Goal: Find specific page/section: Find specific page/section

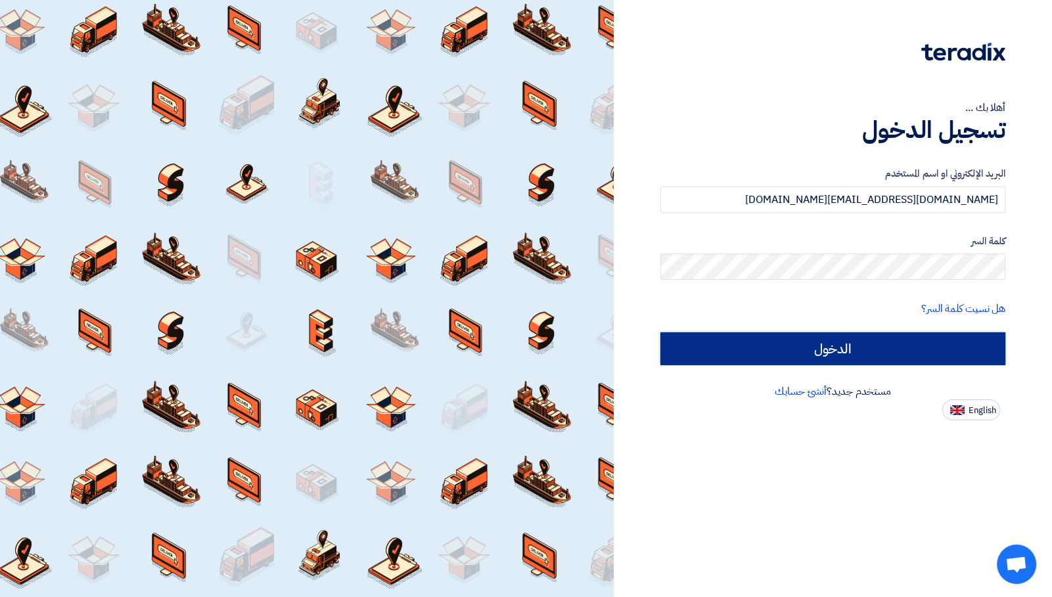
click at [897, 351] on input "الدخول" at bounding box center [832, 348] width 345 height 33
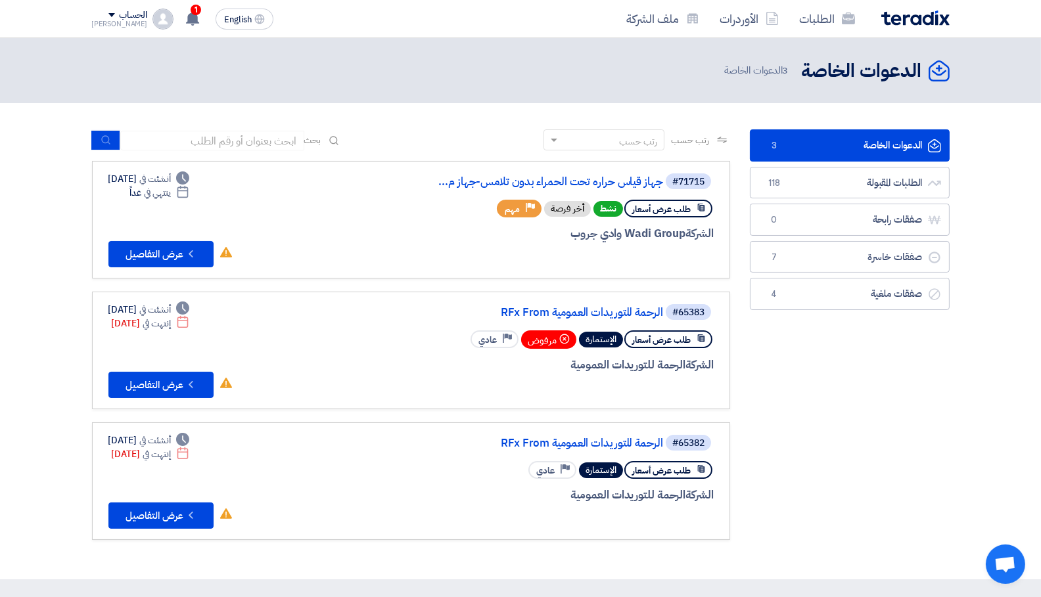
click at [548, 190] on div "#71715 جهاز قياس حراره تحت الحمراء بدون تلامس-جهاز م..." at bounding box center [555, 181] width 316 height 18
click at [551, 185] on link "جهاز قياس حراره تحت الحمراء بدون تلامس-جهاز م..." at bounding box center [531, 182] width 263 height 12
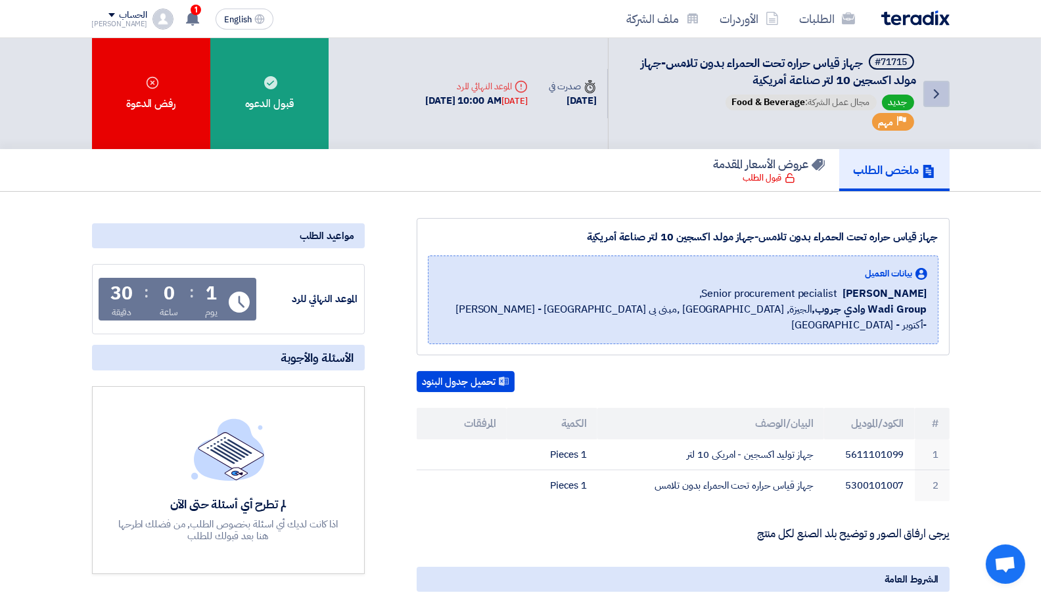
click at [937, 104] on link "Back" at bounding box center [936, 94] width 26 height 26
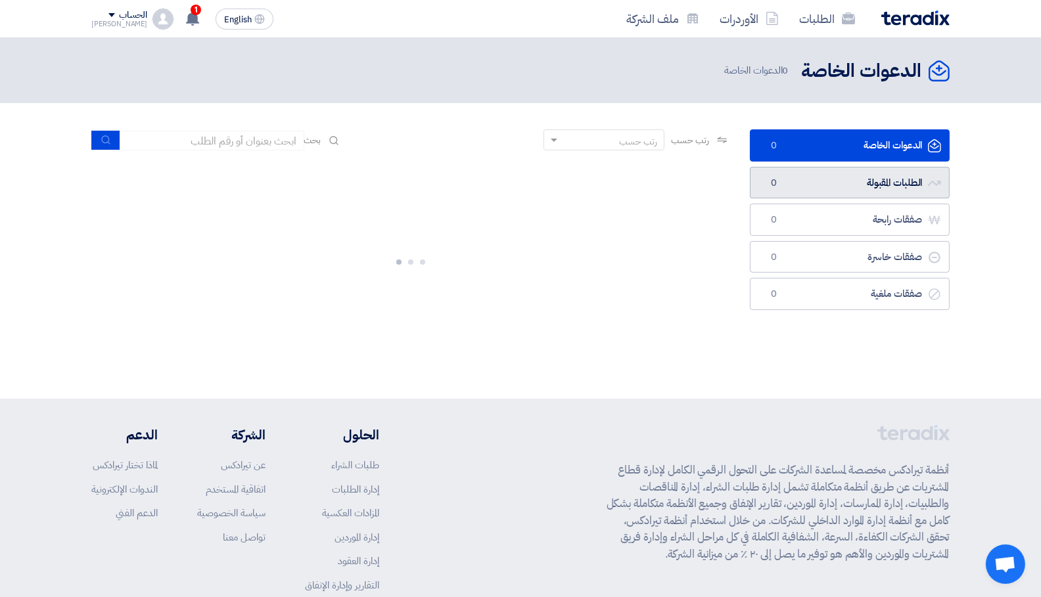
click at [840, 177] on link "الطلبات المقبولة الطلبات المقبولة 0" at bounding box center [850, 183] width 200 height 32
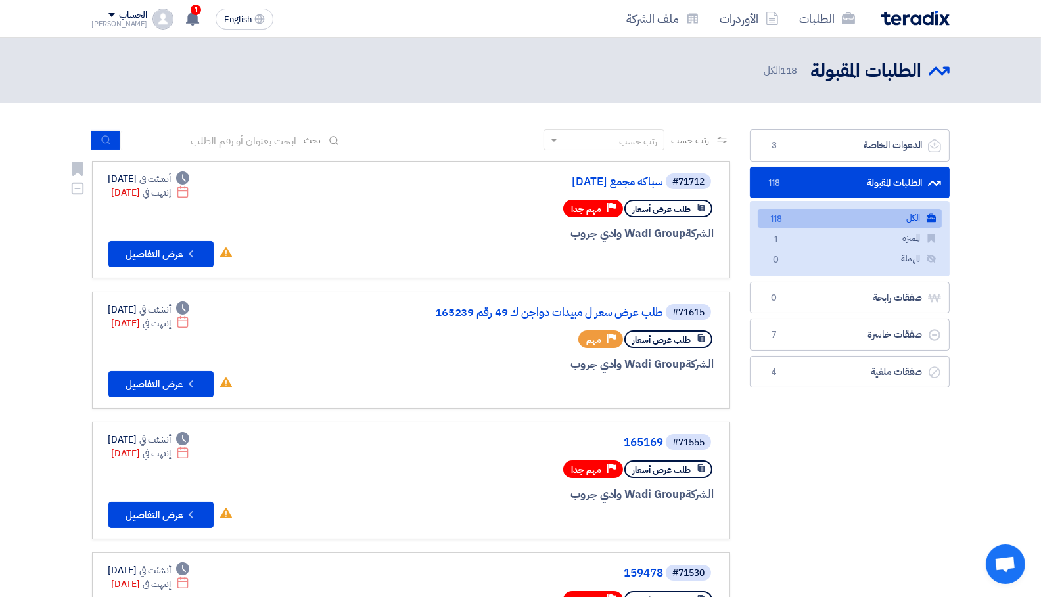
click at [472, 196] on div "#71712 سباكه مجمع [DATE] طلب عرض أسعار Priority مهم جدا الشركة Wadi Group وادي …" at bounding box center [555, 219] width 316 height 95
